Goal: Task Accomplishment & Management: Manage account settings

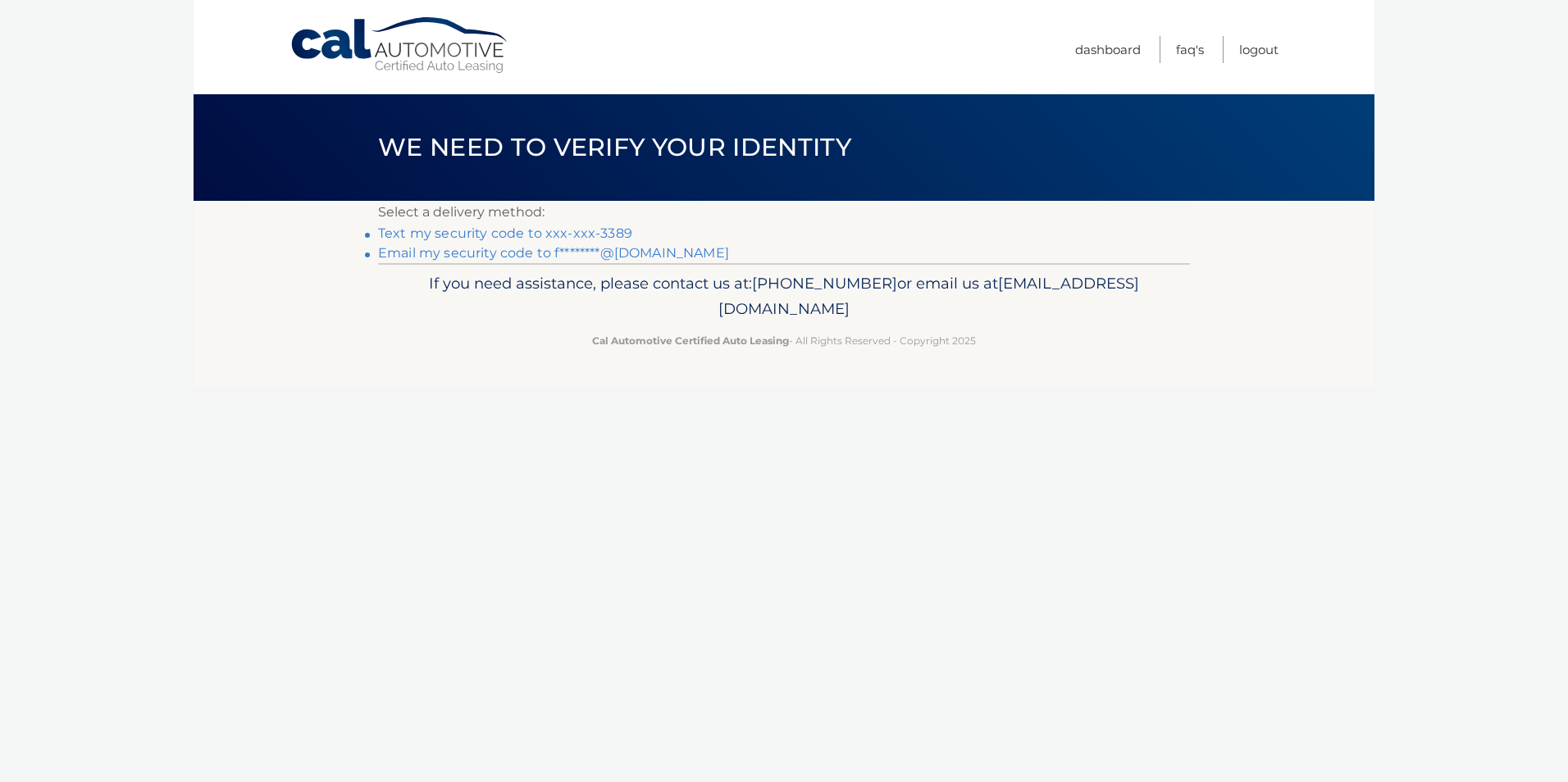
click at [517, 236] on link "Text my security code to xxx-xxx-3389" at bounding box center [505, 233] width 254 height 16
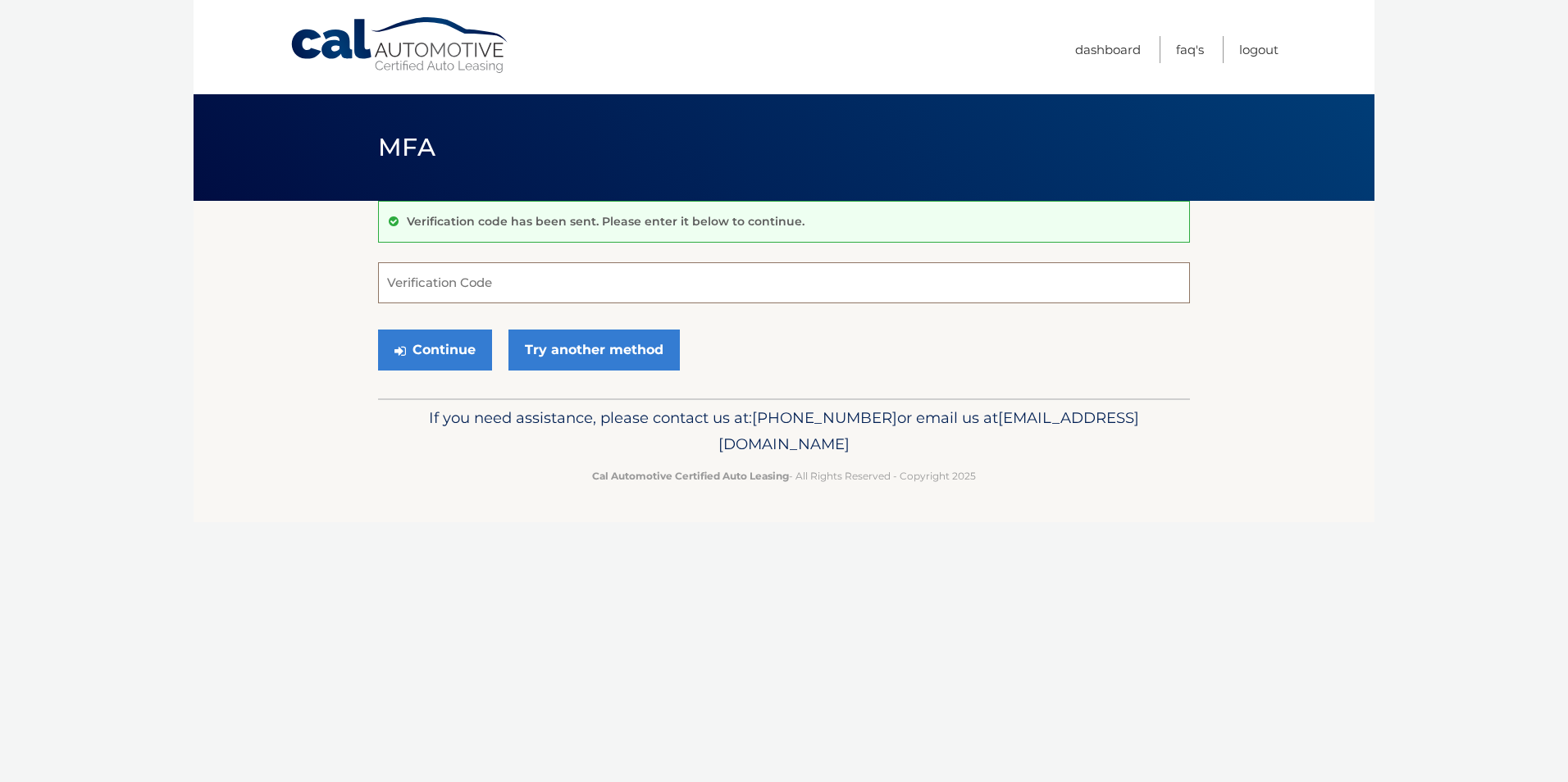
click at [512, 296] on input "Verification Code" at bounding box center [784, 283] width 812 height 41
type input "377653"
click at [404, 334] on button "Continue" at bounding box center [435, 350] width 114 height 41
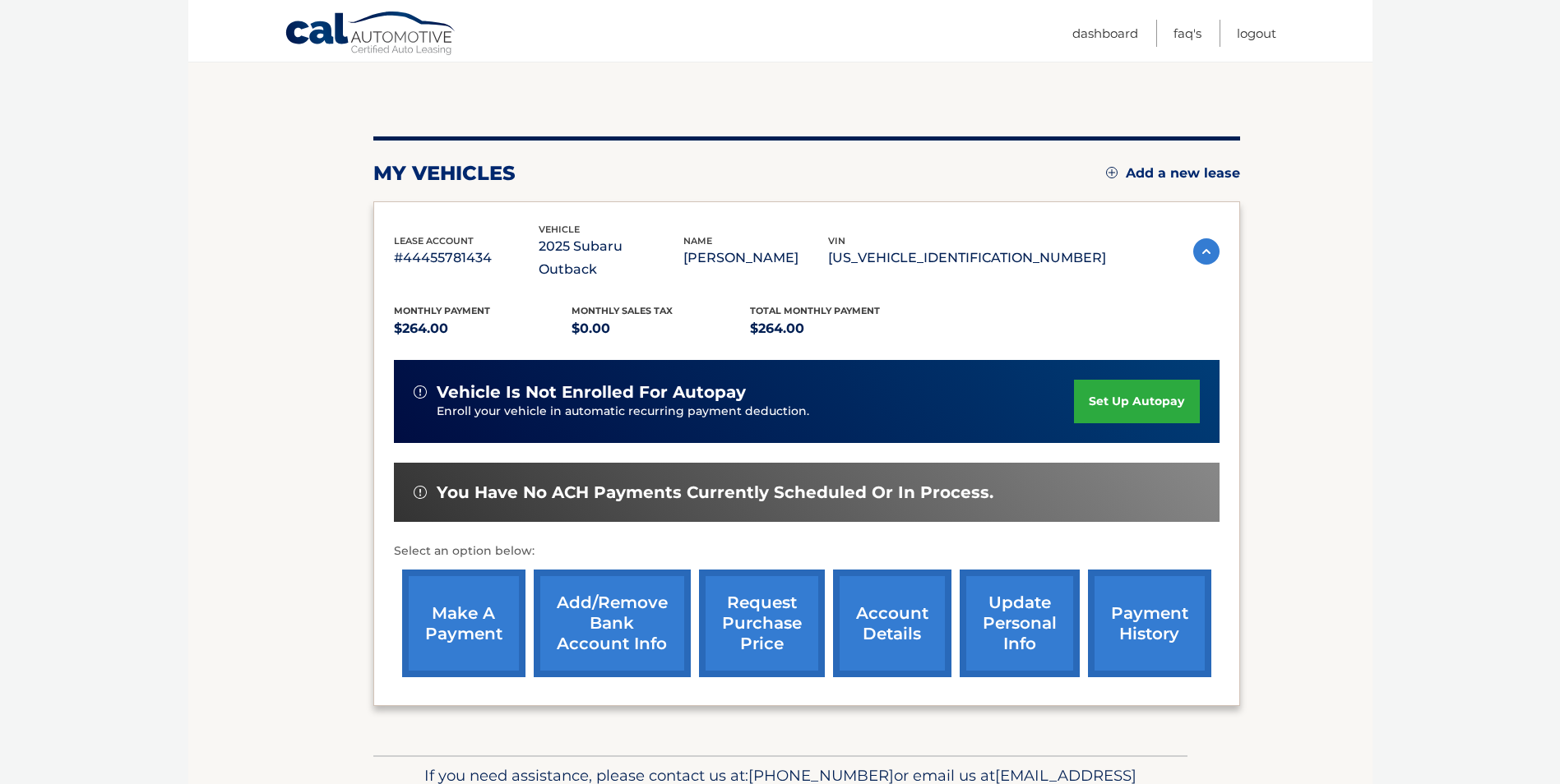
scroll to position [165, 0]
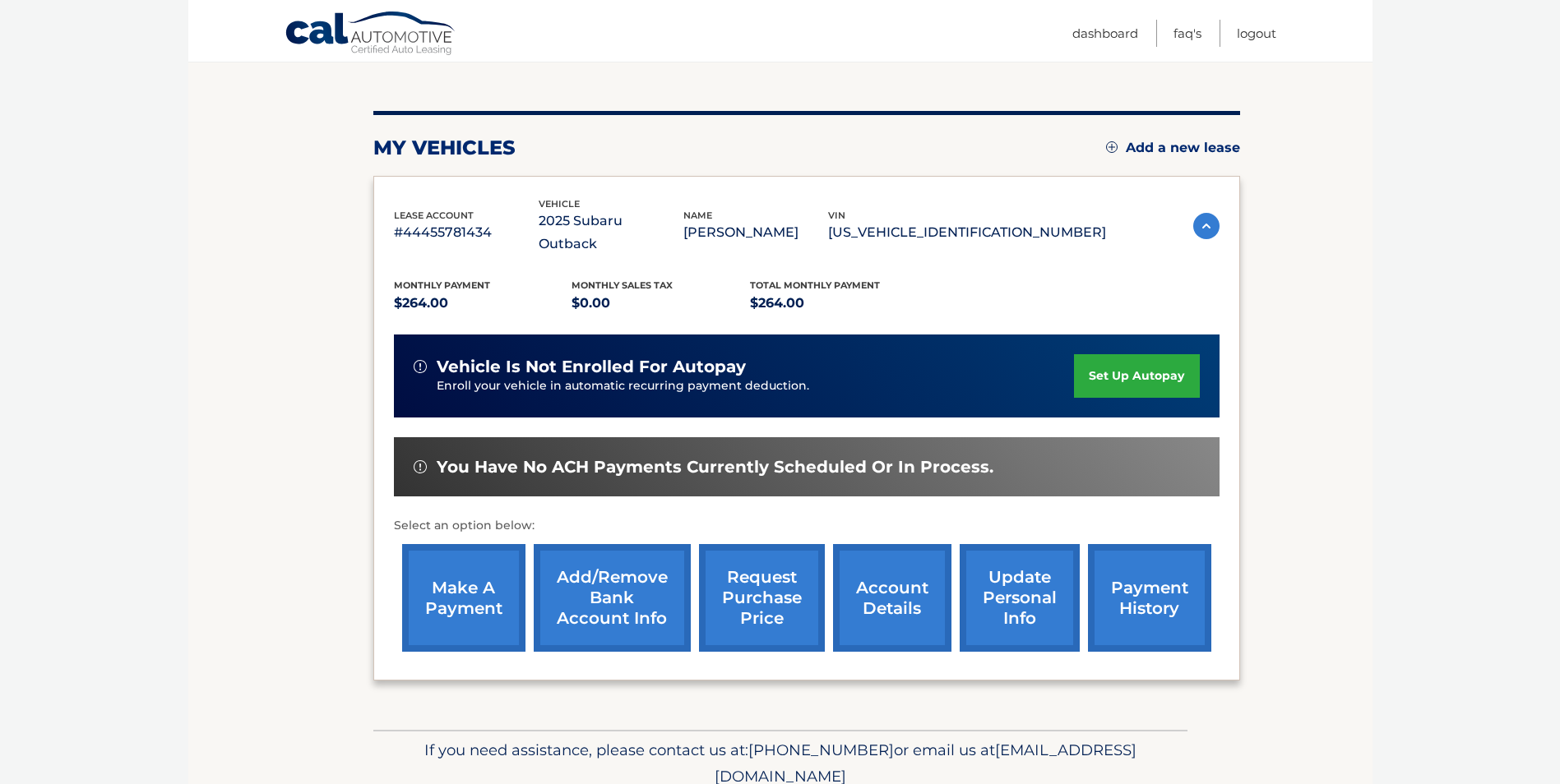
click at [442, 564] on link "make a payment" at bounding box center [463, 598] width 123 height 107
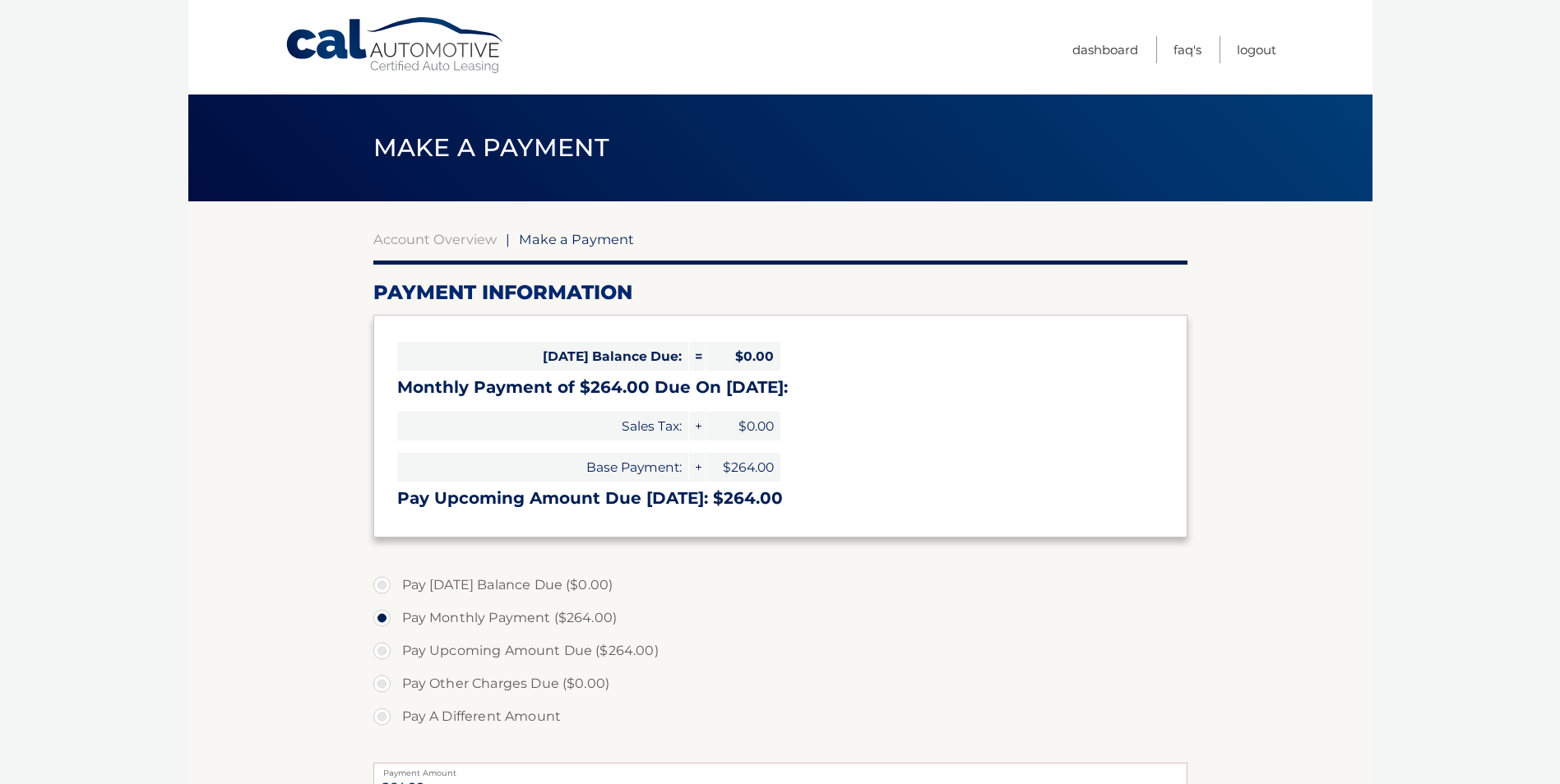
select select "NzZiZTMyMDUtYWM1ZC00ZWQ0LWIzYjUtMGFkNzcyMTdlODgx"
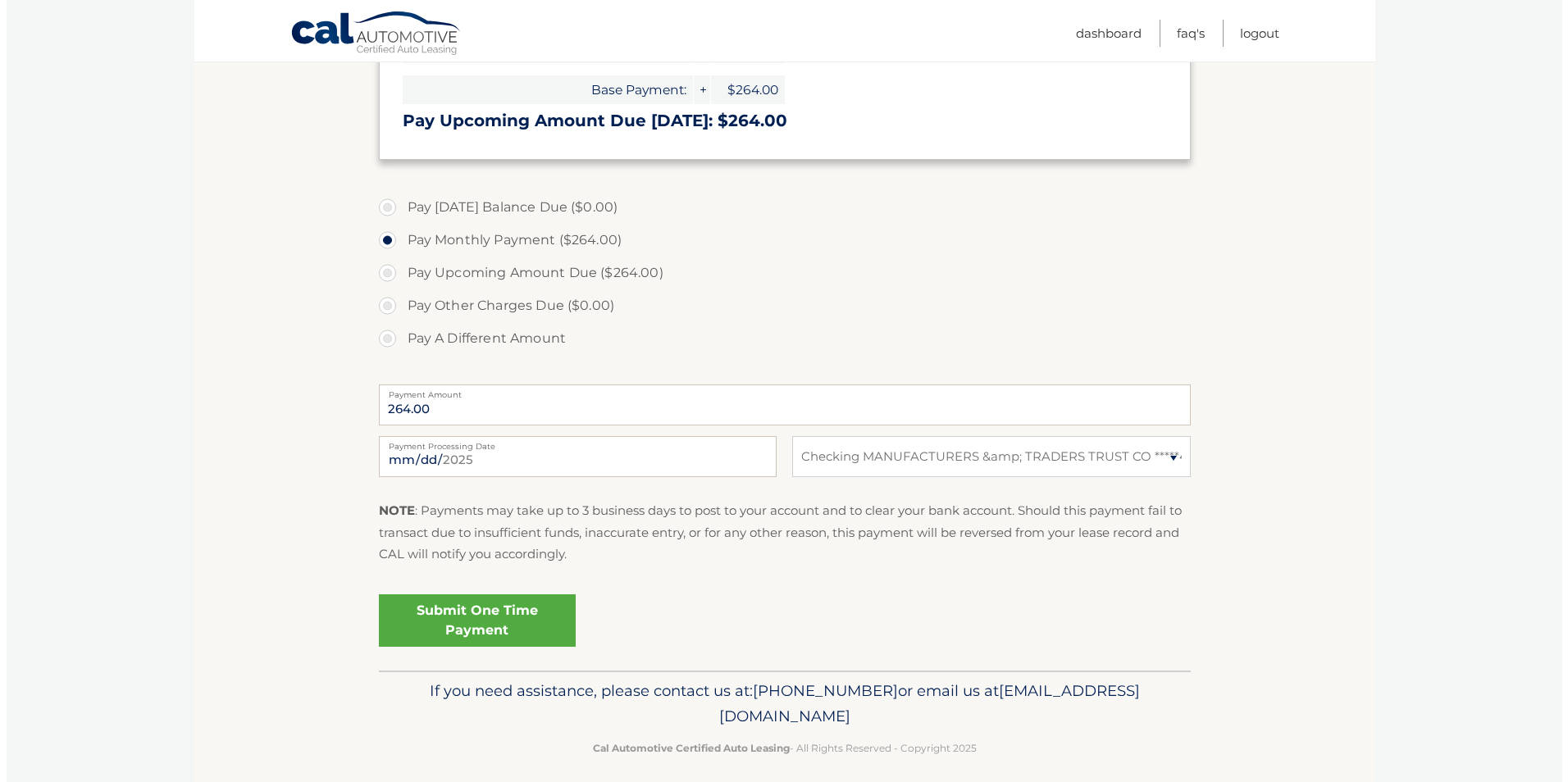
scroll to position [390, 0]
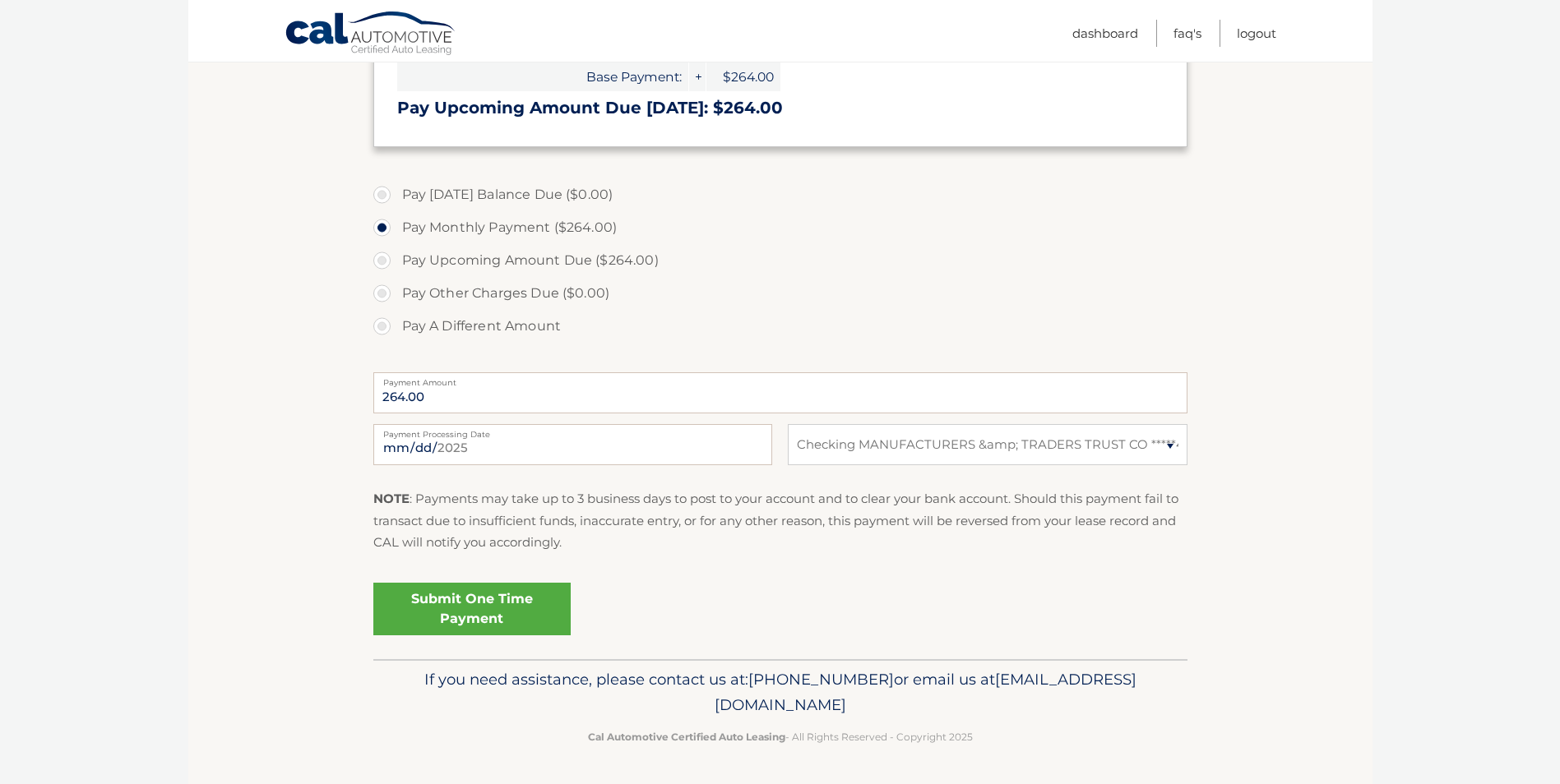
click at [506, 619] on link "Submit One Time Payment" at bounding box center [473, 609] width 198 height 53
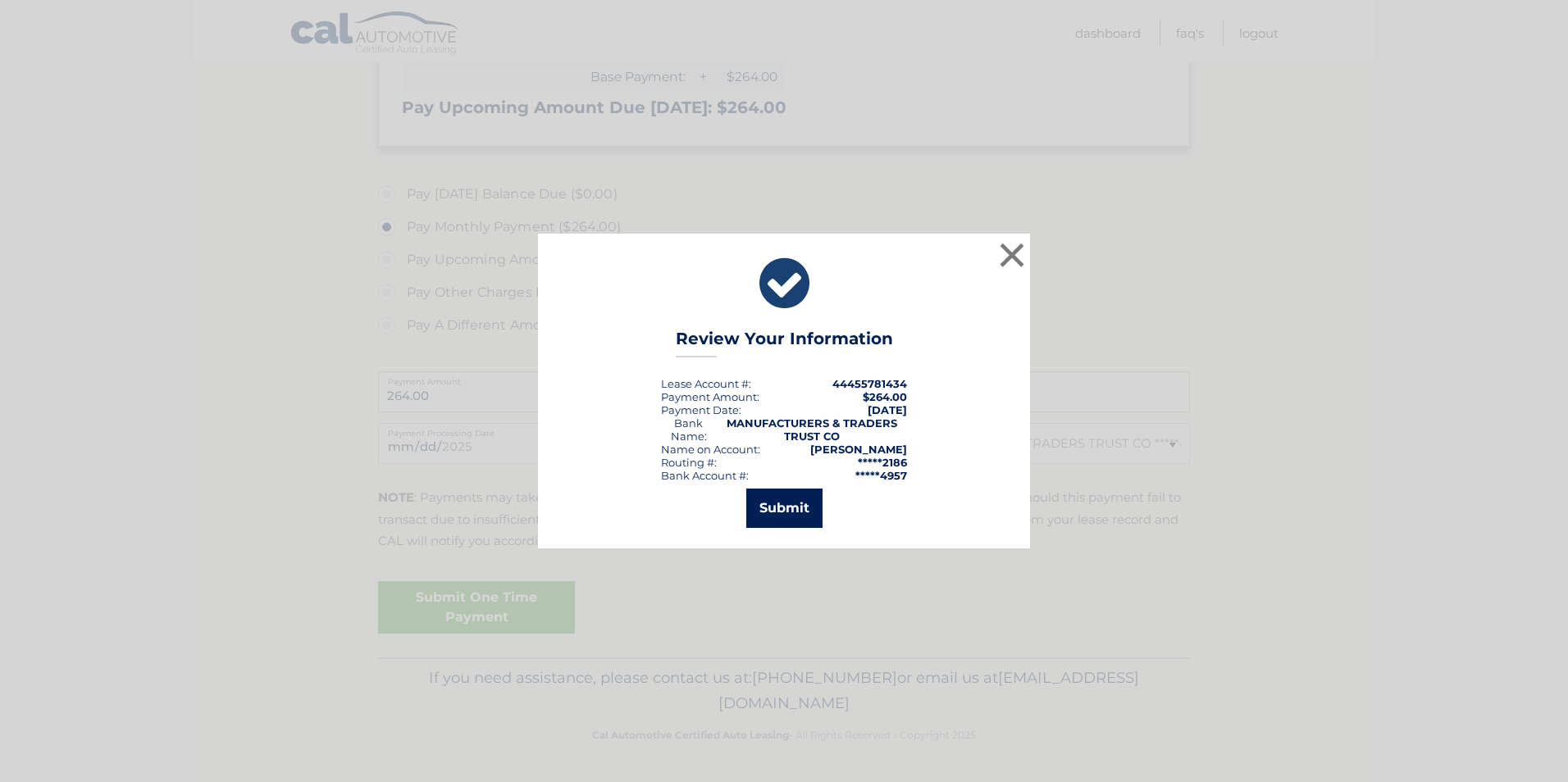
click at [795, 508] on button "Submit" at bounding box center [784, 509] width 76 height 39
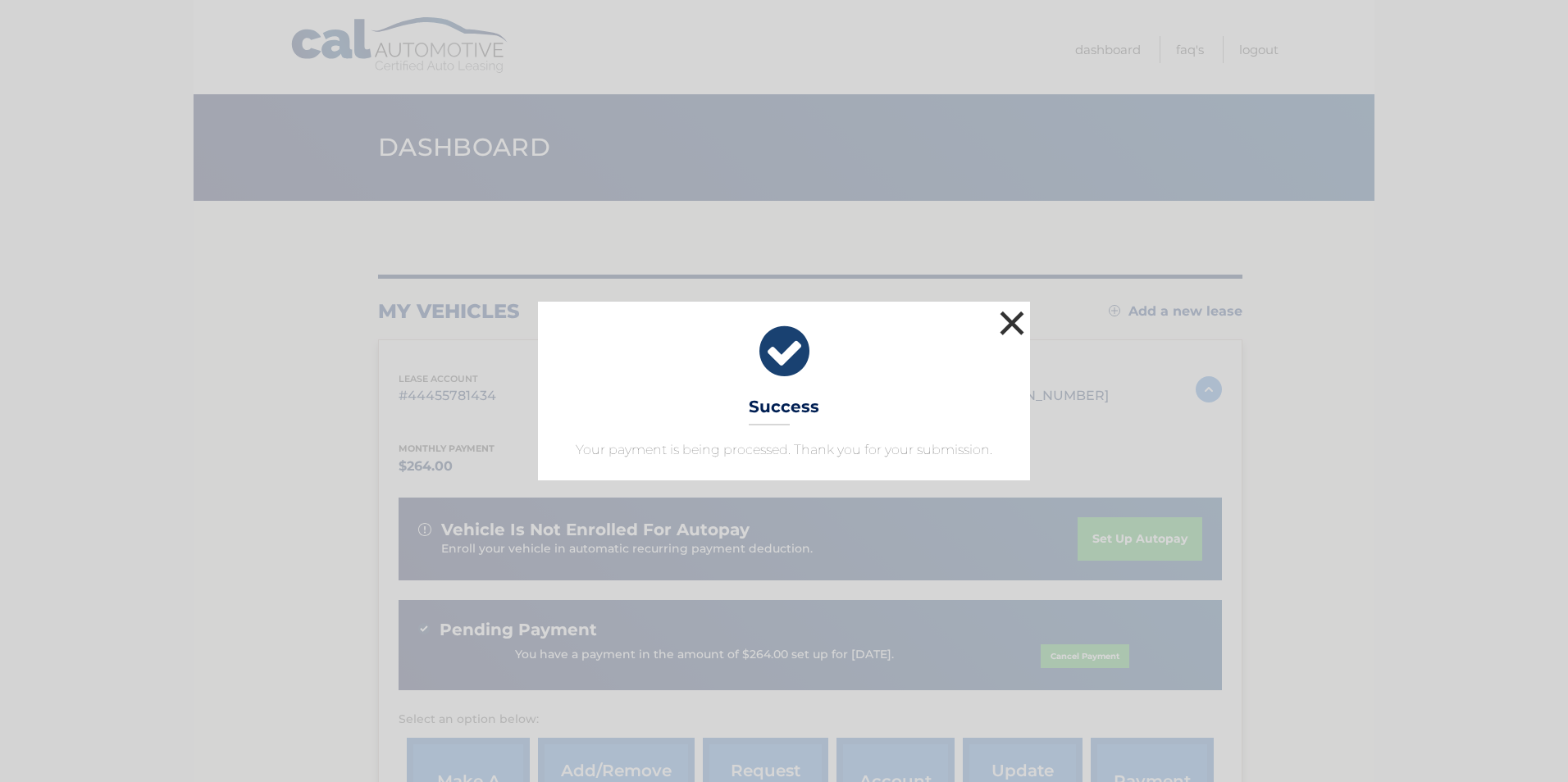
click at [1011, 316] on button "×" at bounding box center [1011, 323] width 33 height 33
